Goal: Contribute content

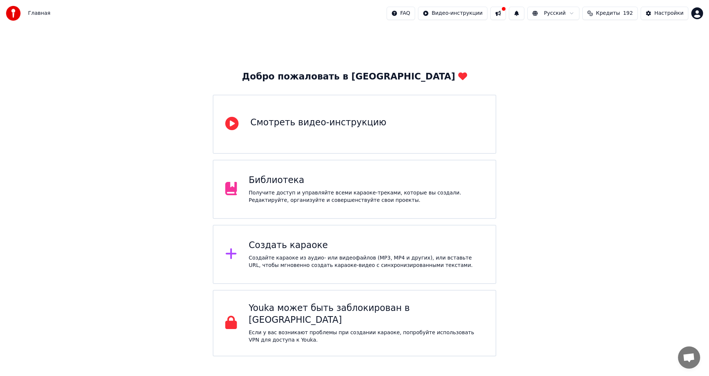
click at [310, 181] on div "Библиотека" at bounding box center [366, 180] width 235 height 12
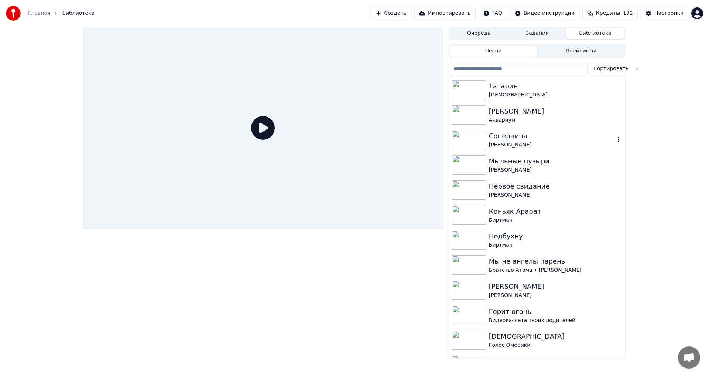
click at [502, 136] on div "Соперница" at bounding box center [552, 136] width 126 height 10
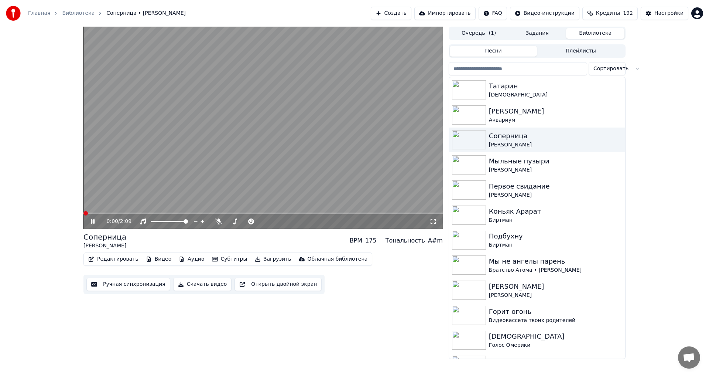
click at [84, 211] on span at bounding box center [86, 213] width 4 height 4
click at [218, 221] on icon at bounding box center [218, 221] width 7 height 6
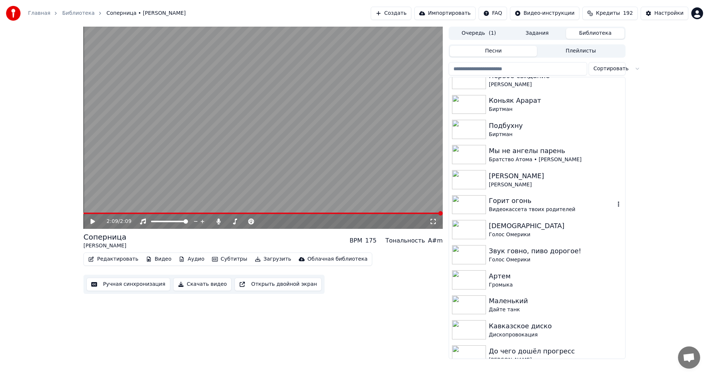
scroll to position [148, 0]
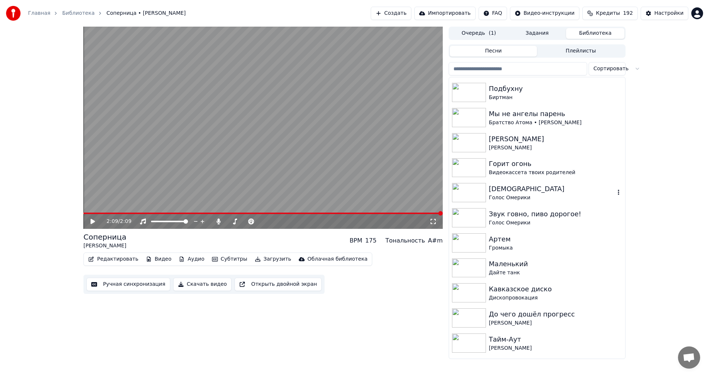
click at [501, 187] on div "[DEMOGRAPHIC_DATA]" at bounding box center [552, 189] width 126 height 10
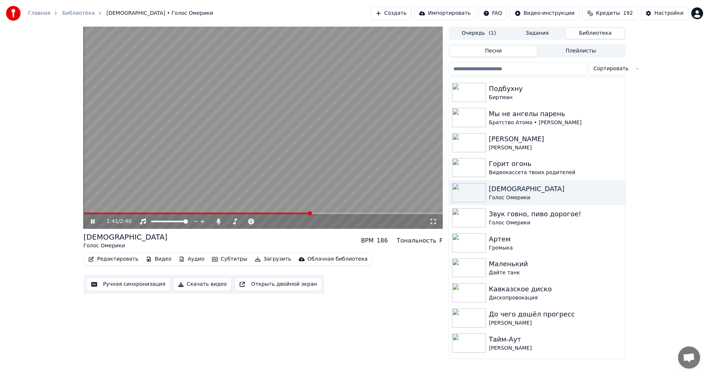
click at [337, 212] on video at bounding box center [264, 128] width 360 height 202
click at [341, 214] on div "1:41 / 2:40" at bounding box center [264, 221] width 360 height 15
click at [341, 213] on span at bounding box center [264, 212] width 360 height 1
click at [358, 195] on video at bounding box center [264, 128] width 360 height 202
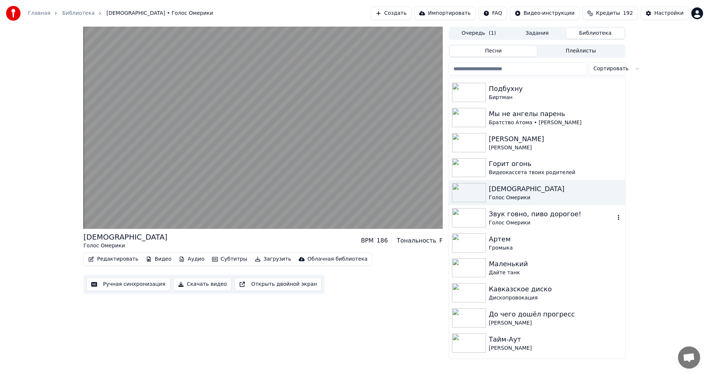
click at [505, 215] on div "Звук говно, пиво дорогое!" at bounding box center [552, 214] width 126 height 10
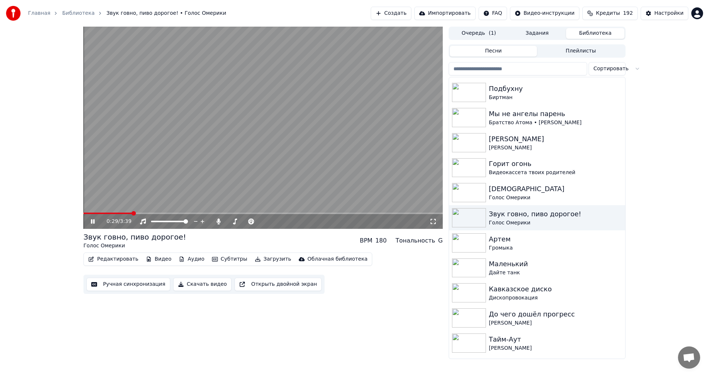
click at [244, 154] on video at bounding box center [264, 128] width 360 height 202
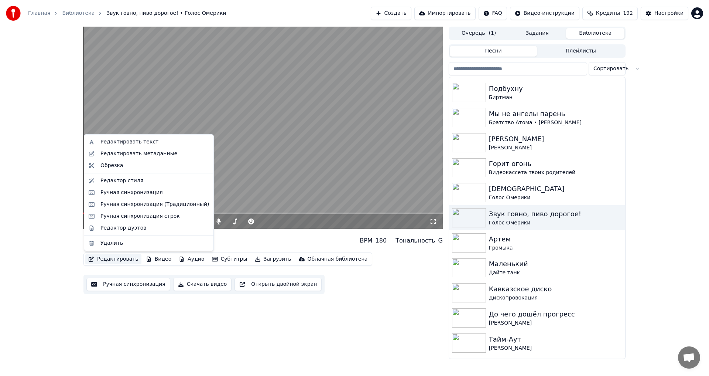
click at [98, 259] on button "Редактировать" at bounding box center [113, 259] width 56 height 10
click at [113, 195] on div "Ручная синхронизация" at bounding box center [132, 192] width 62 height 7
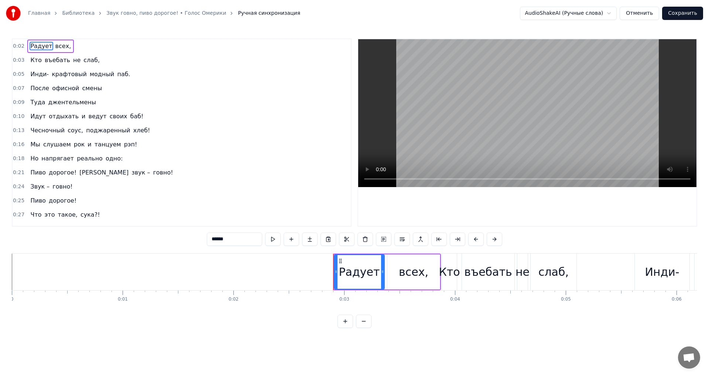
click at [36, 184] on span "Звук –" at bounding box center [40, 186] width 21 height 8
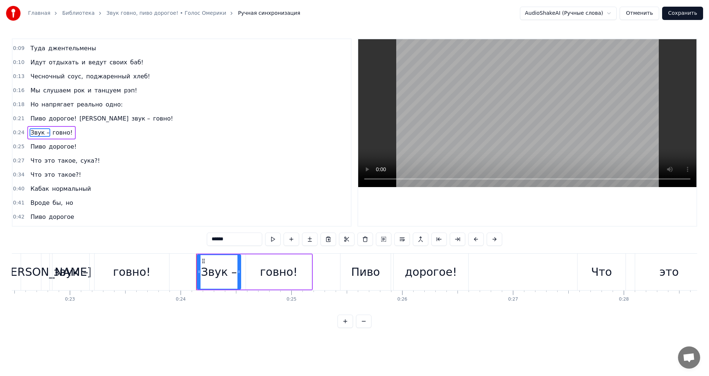
scroll to position [0, 2639]
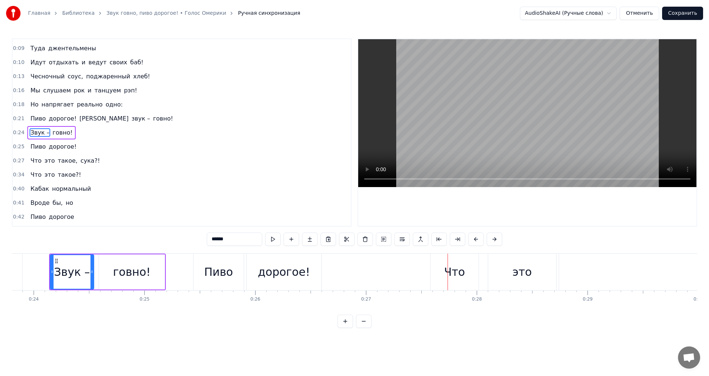
click at [438, 268] on div "Что" at bounding box center [455, 271] width 48 height 37
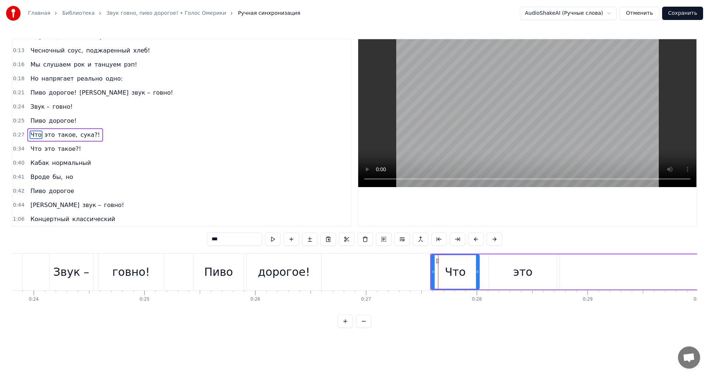
scroll to position [82, 0]
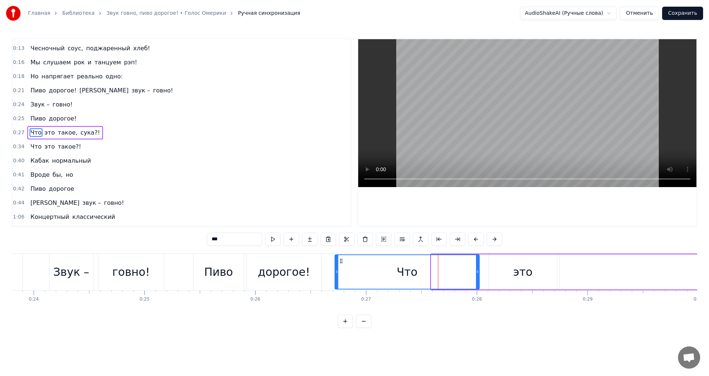
drag, startPoint x: 433, startPoint y: 272, endPoint x: 337, endPoint y: 274, distance: 96.5
click at [337, 274] on icon at bounding box center [337, 272] width 3 height 6
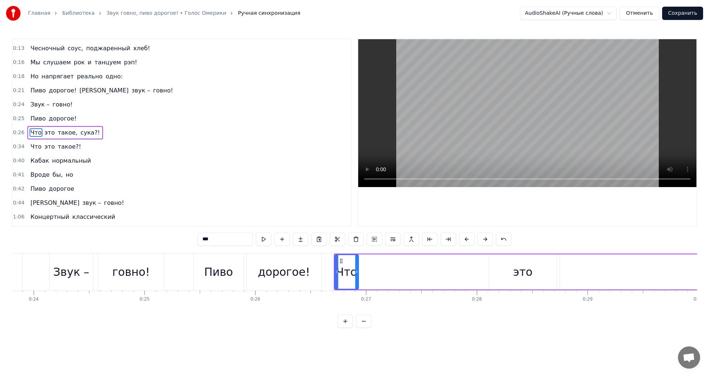
drag, startPoint x: 478, startPoint y: 270, endPoint x: 358, endPoint y: 276, distance: 120.9
click at [358, 276] on div at bounding box center [356, 272] width 3 height 34
click at [270, 240] on button at bounding box center [264, 238] width 16 height 13
click at [505, 282] on div "это" at bounding box center [523, 271] width 68 height 35
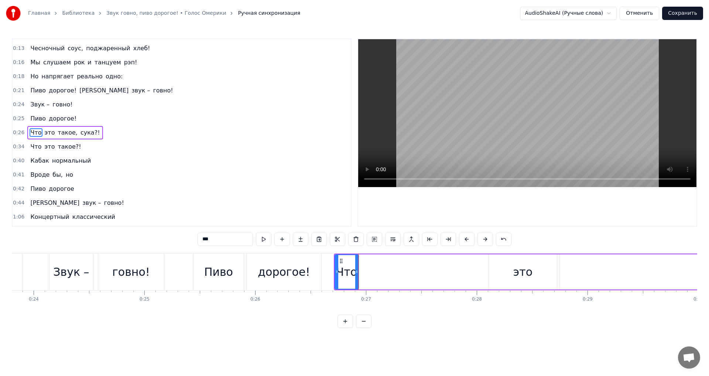
type input "***"
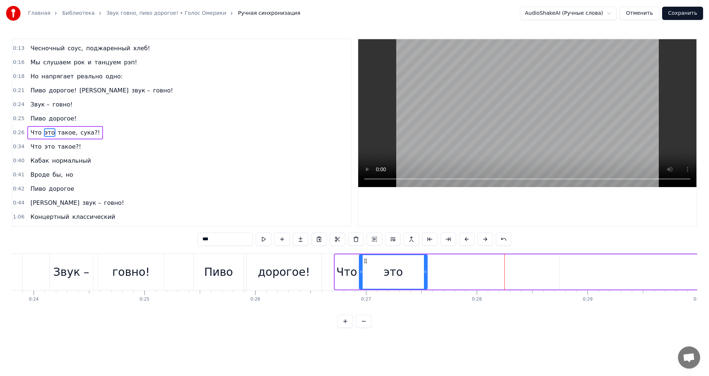
drag, startPoint x: 495, startPoint y: 260, endPoint x: 365, endPoint y: 259, distance: 129.7
click at [365, 259] on icon at bounding box center [366, 261] width 6 height 6
drag, startPoint x: 426, startPoint y: 271, endPoint x: 385, endPoint y: 272, distance: 41.0
click at [385, 272] on icon at bounding box center [384, 272] width 3 height 6
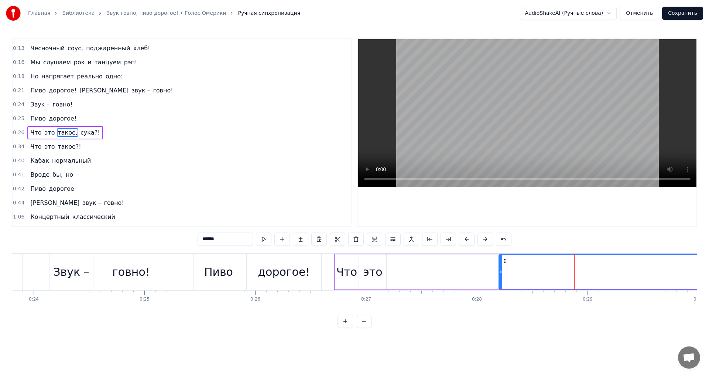
drag, startPoint x: 518, startPoint y: 270, endPoint x: 466, endPoint y: 271, distance: 52.5
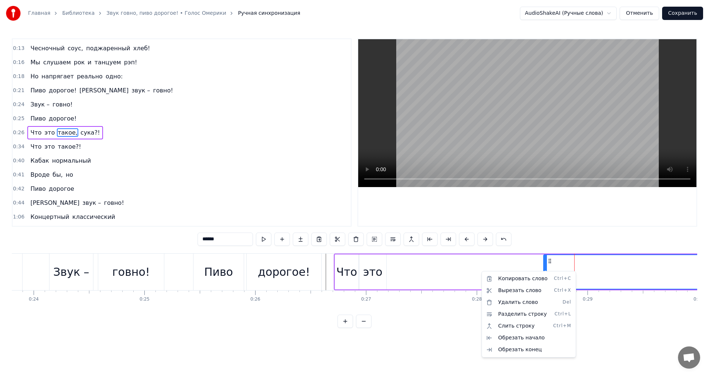
click at [600, 270] on html "Главная Библиотека Звук говно, пиво дорогое! • Голос Омерики Ручная синхронизац…" at bounding box center [354, 170] width 709 height 340
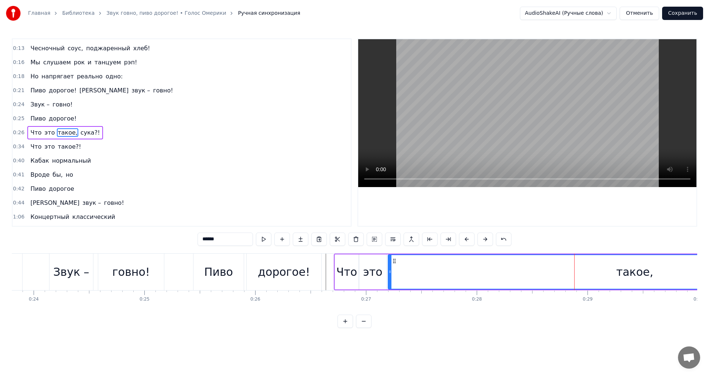
drag, startPoint x: 550, startPoint y: 262, endPoint x: 395, endPoint y: 258, distance: 155.6
click at [395, 258] on icon at bounding box center [395, 261] width 6 height 6
click at [613, 276] on div "такое," at bounding box center [635, 272] width 493 height 34
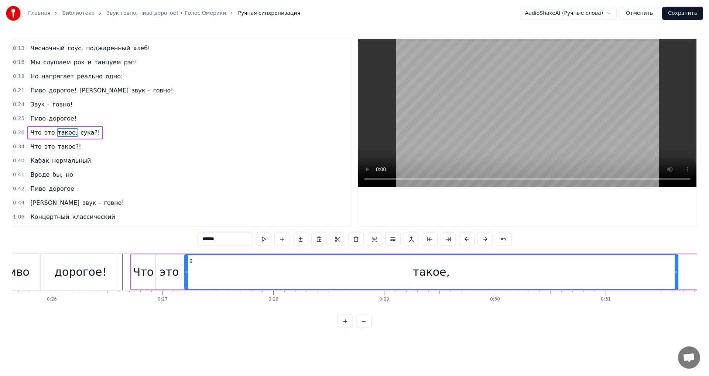
scroll to position [0, 2845]
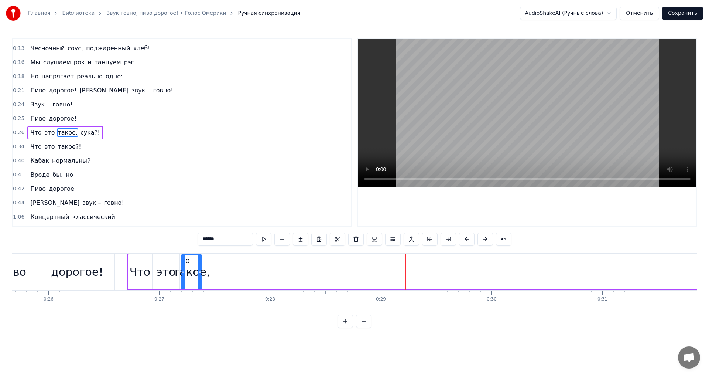
drag, startPoint x: 672, startPoint y: 272, endPoint x: 198, endPoint y: 249, distance: 473.9
click at [198, 249] on div "0:02 Радует всех, 0:03 Кто въебать не слаб, 0:05 Инди- крафтовый модный паб. 0:…" at bounding box center [355, 182] width 686 height 289
click at [100, 262] on div "дорогое!" at bounding box center [77, 271] width 75 height 37
type input "********"
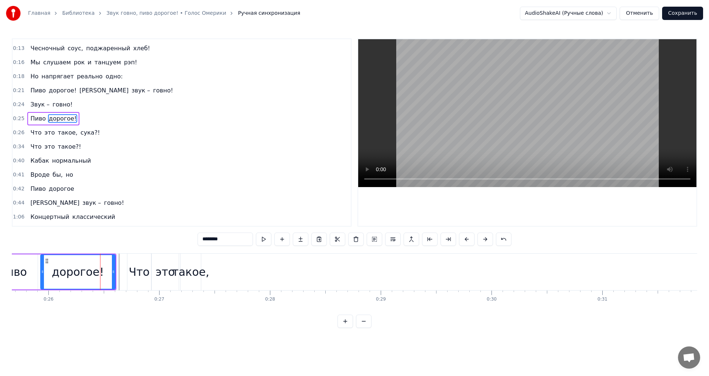
scroll to position [68, 0]
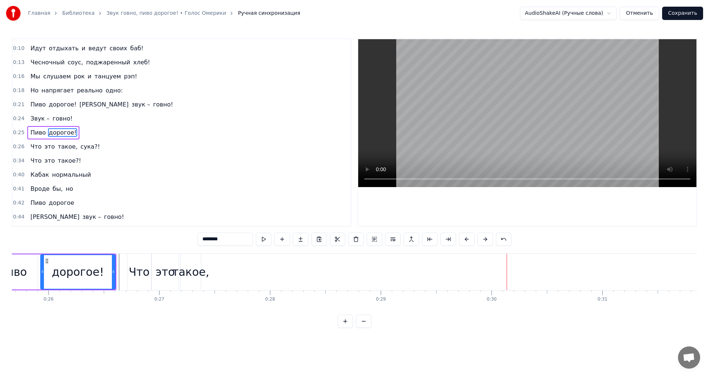
click at [406, 282] on div "Что это такое, сука?!" at bounding box center [563, 271] width 872 height 37
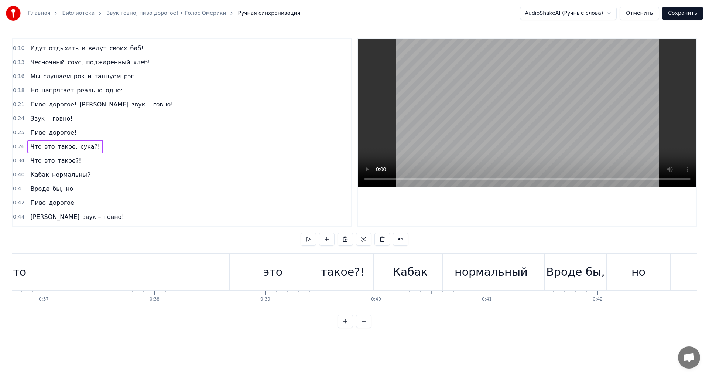
scroll to position [0, 4072]
click at [420, 280] on div "Кабак" at bounding box center [408, 271] width 55 height 37
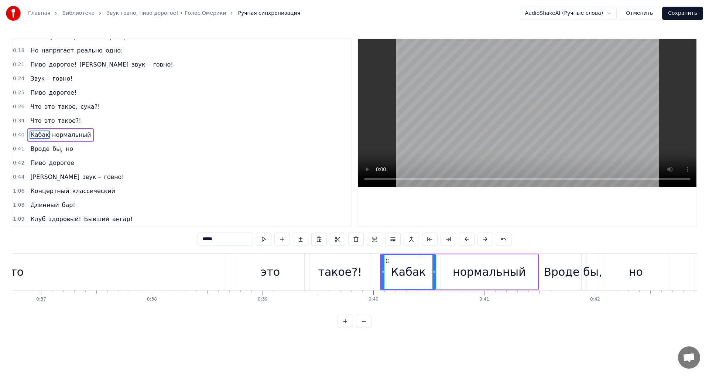
scroll to position [110, 0]
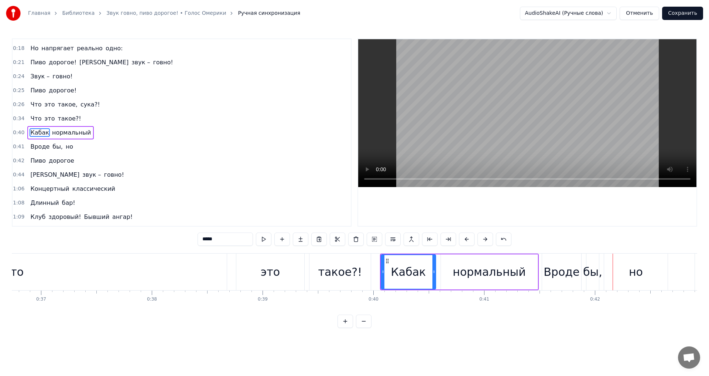
click at [677, 12] on button "Сохранить" at bounding box center [683, 13] width 41 height 13
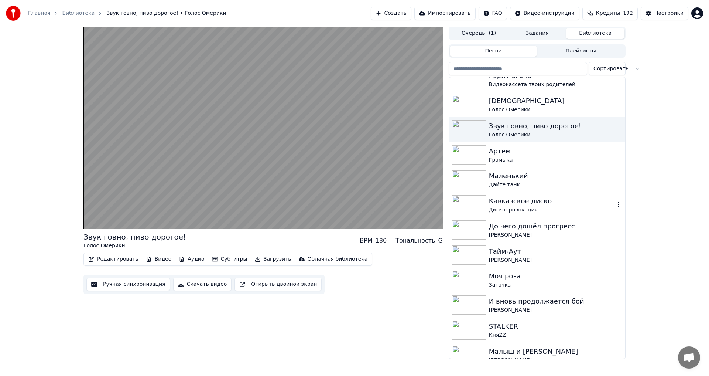
scroll to position [259, 0]
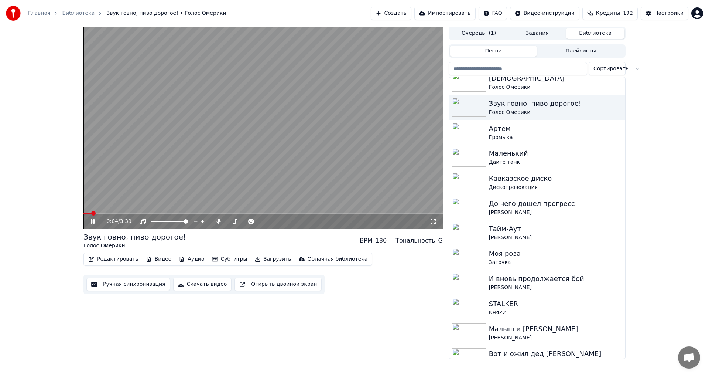
click at [295, 144] on video at bounding box center [264, 128] width 360 height 202
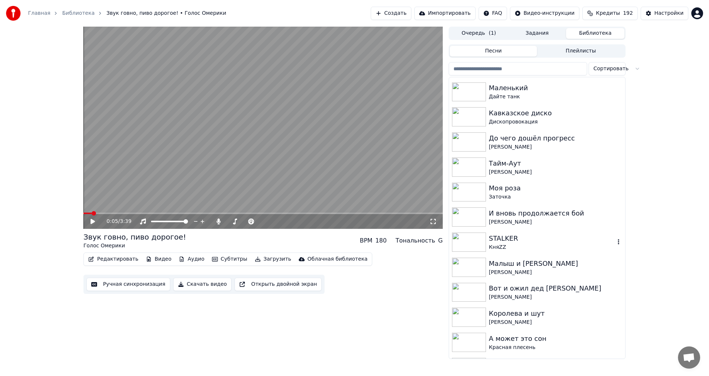
scroll to position [333, 0]
